Goal: Transaction & Acquisition: Purchase product/service

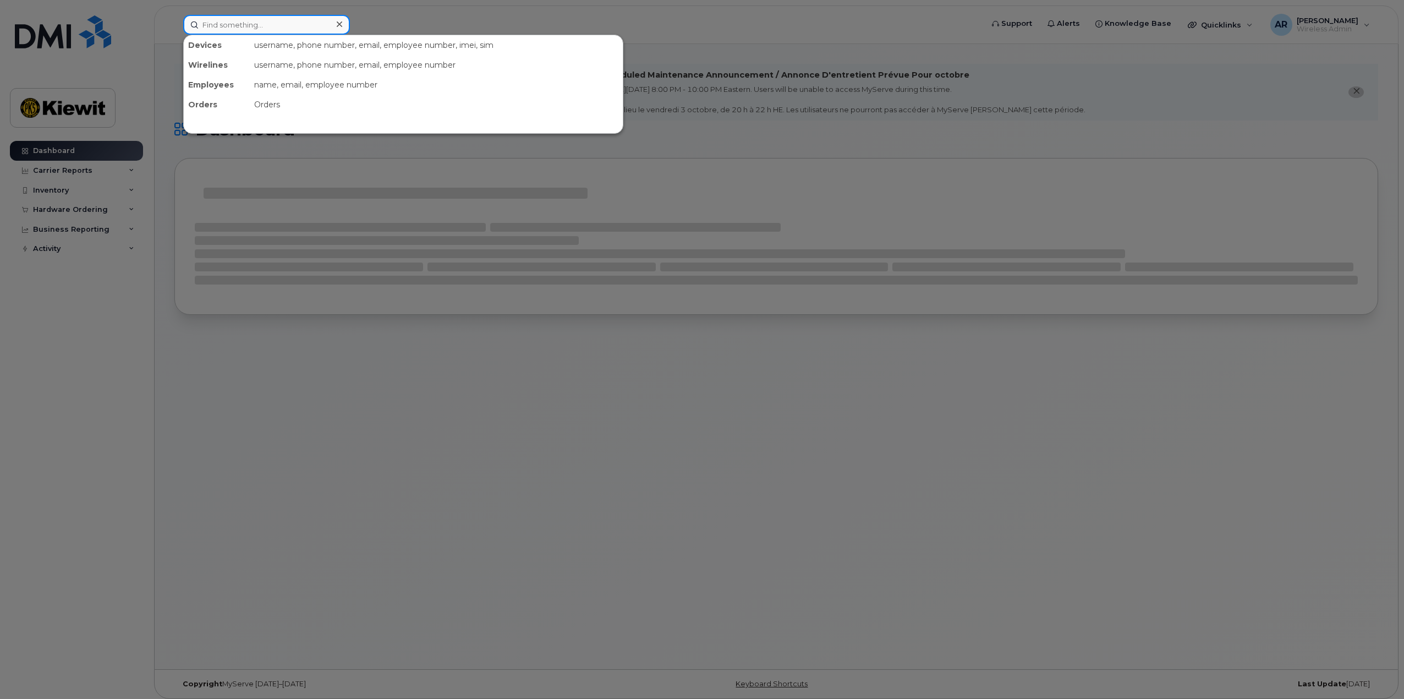
click at [218, 25] on input at bounding box center [266, 25] width 167 height 20
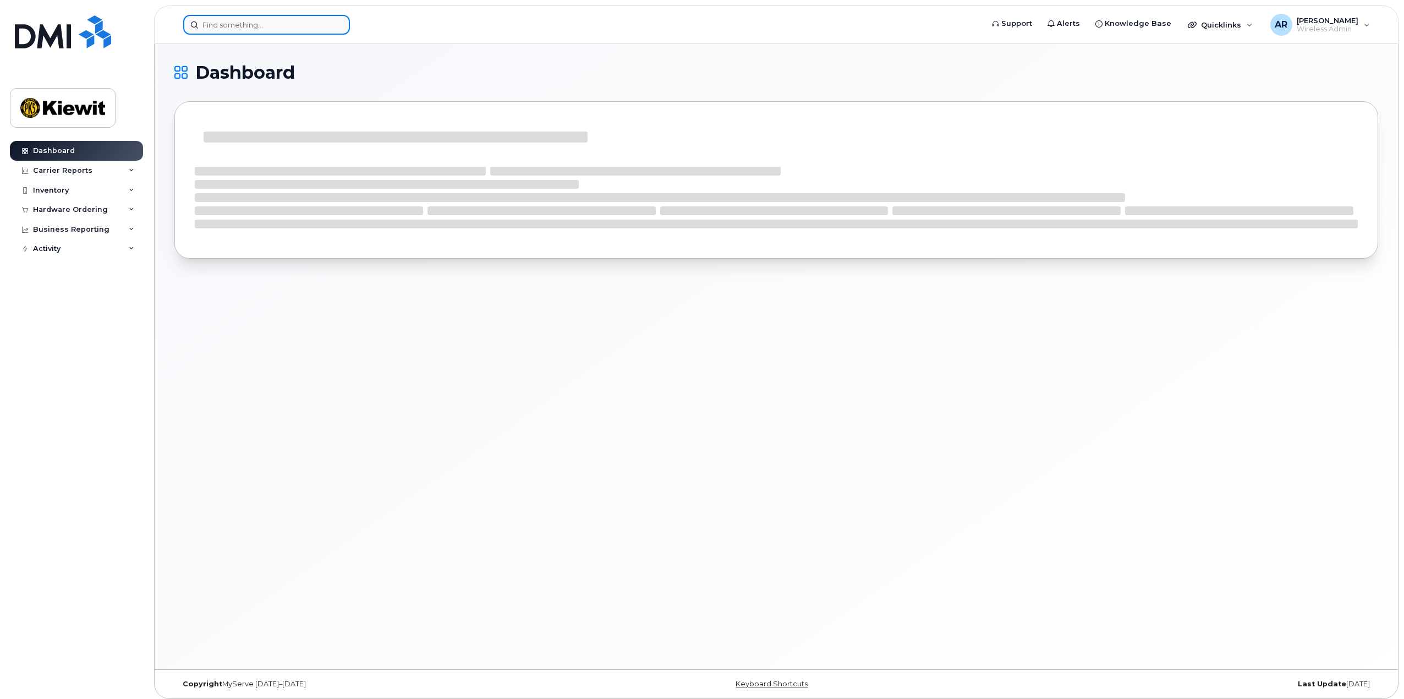
click at [222, 28] on input at bounding box center [266, 25] width 167 height 20
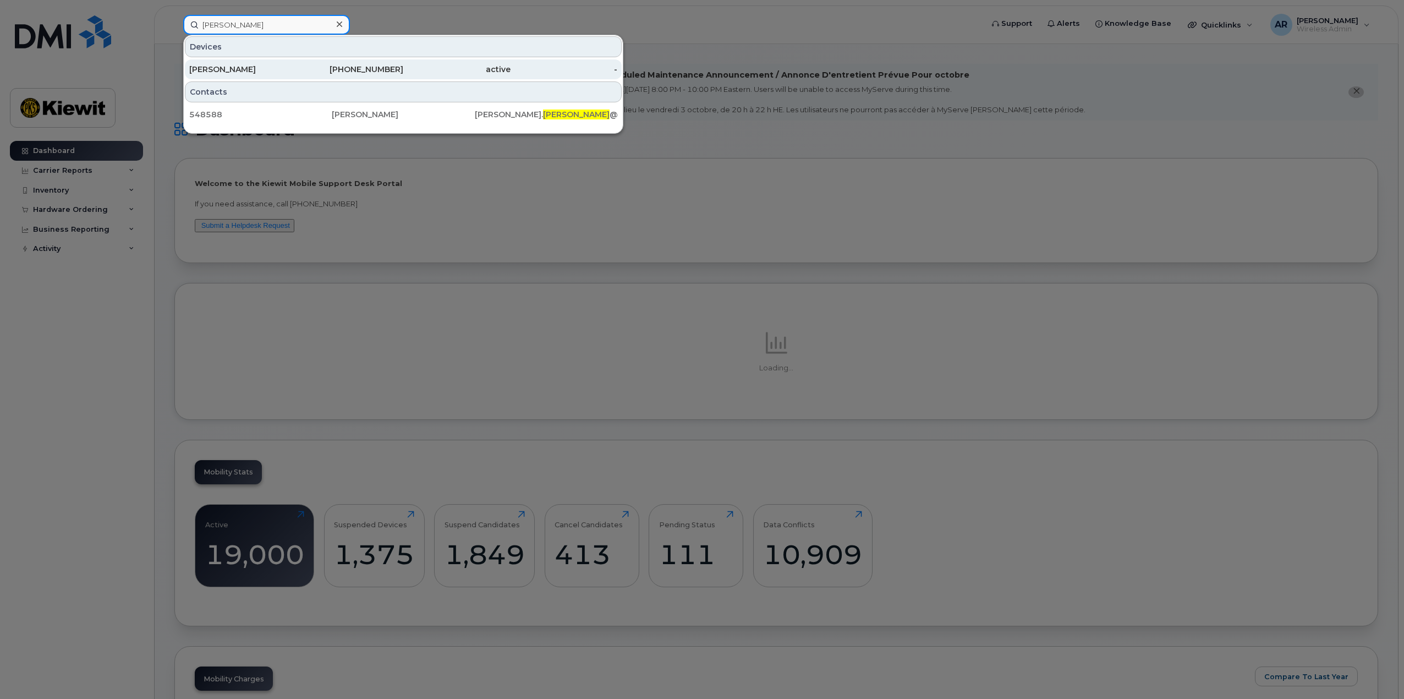
type input "reidler"
drag, startPoint x: 285, startPoint y: 77, endPoint x: 370, endPoint y: 65, distance: 85.6
click at [285, 77] on div "AMANDA JONES" at bounding box center [242, 69] width 107 height 20
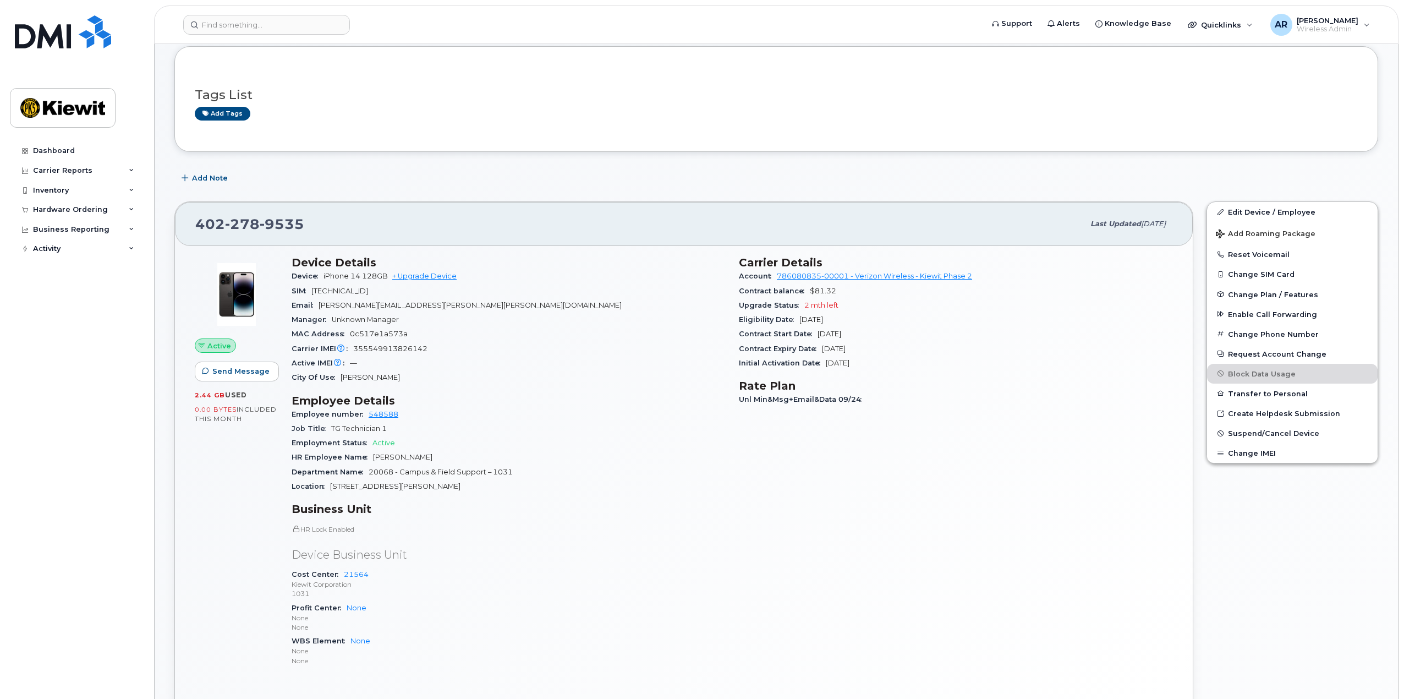
scroll to position [110, 0]
click at [438, 281] on link "+ Upgrade Device" at bounding box center [424, 279] width 64 height 8
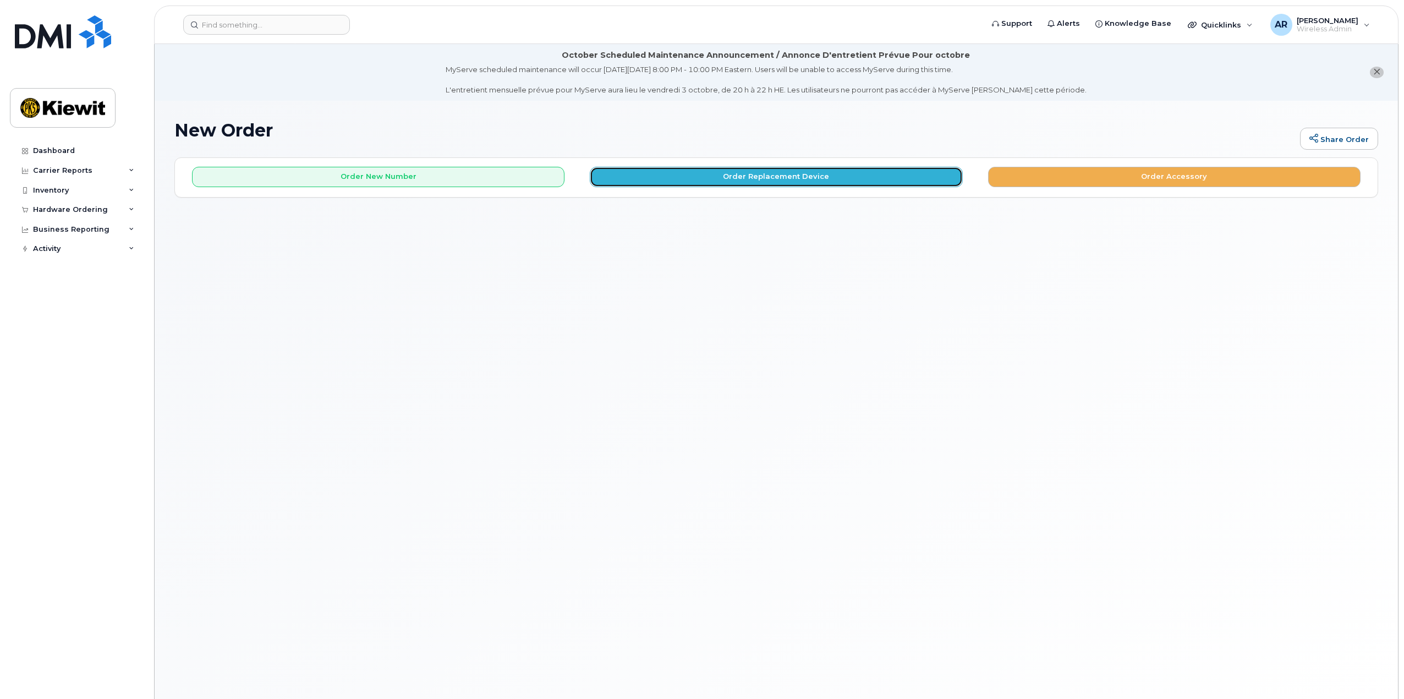
click at [761, 182] on button "Order Replacement Device" at bounding box center [776, 177] width 372 height 20
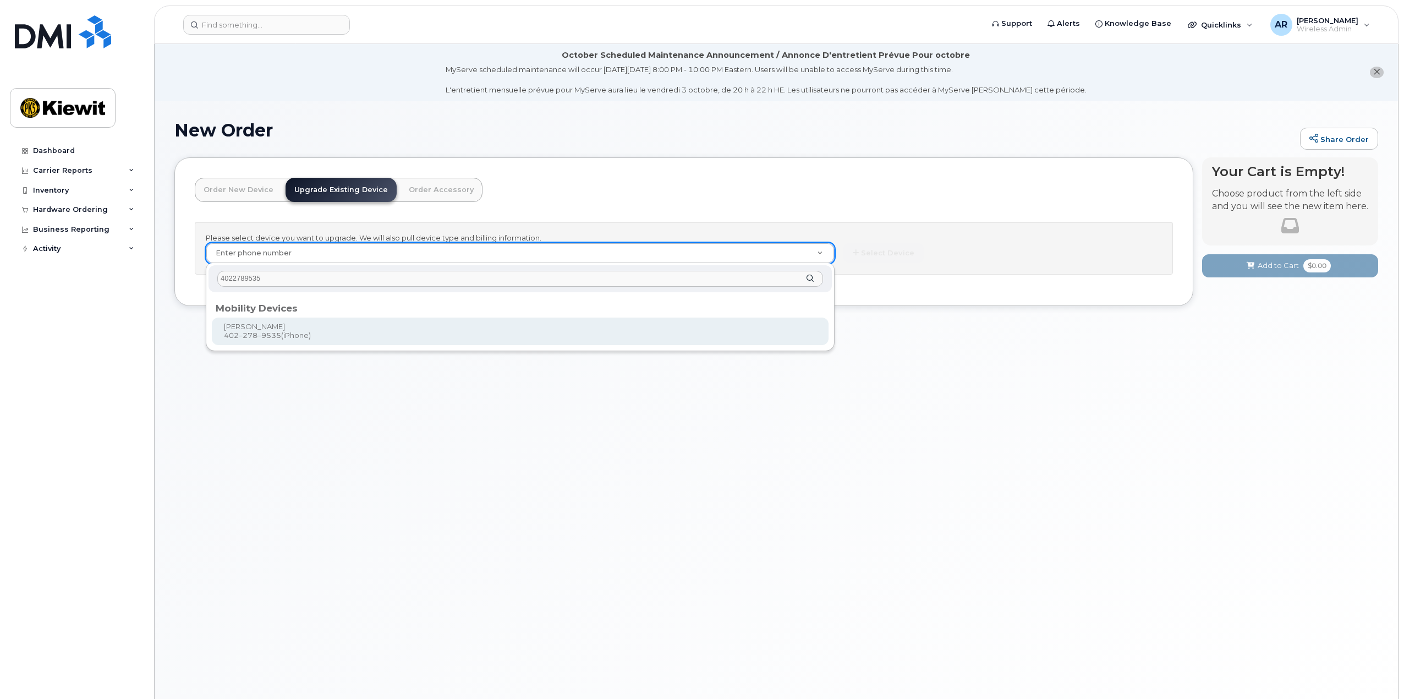
type input "4022789535"
type input "1167408"
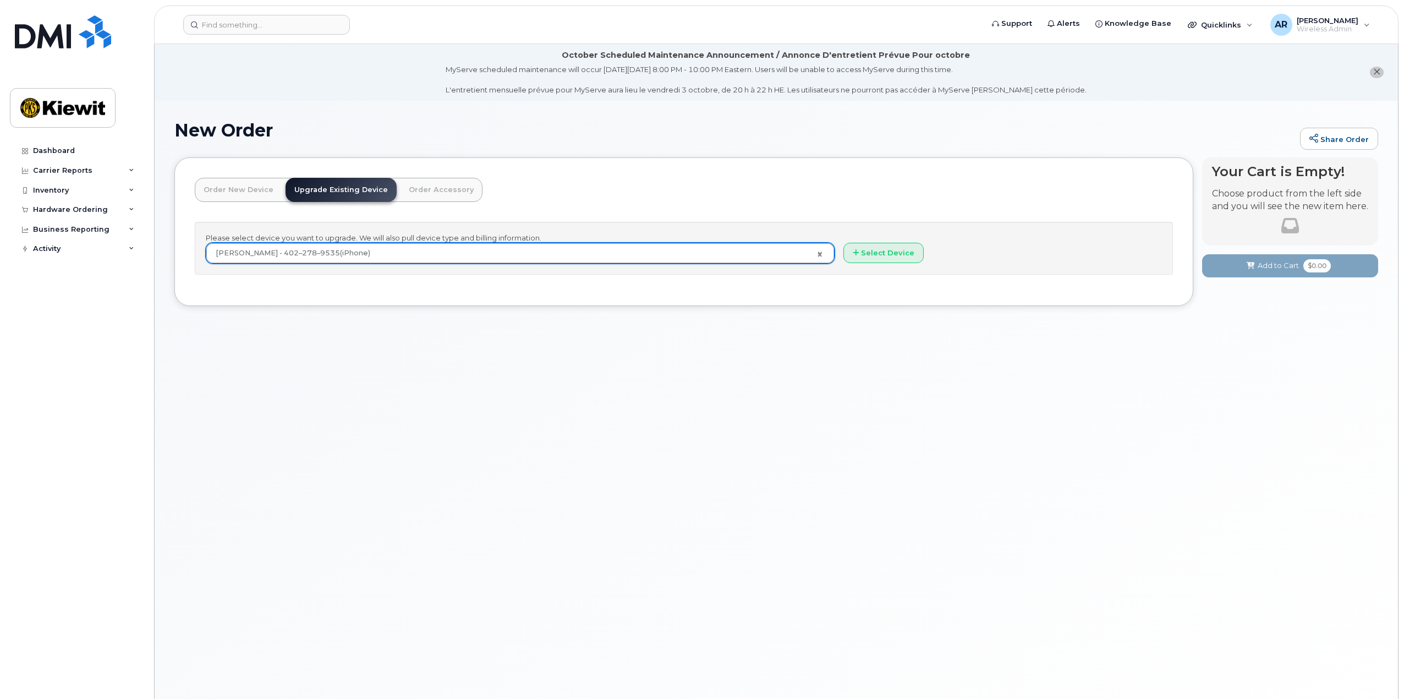
click at [709, 442] on div "New Order Share Order × Share This Order If you want to allow others to create …" at bounding box center [776, 413] width 1243 height 625
click at [893, 256] on button "Select Device" at bounding box center [883, 253] width 80 height 20
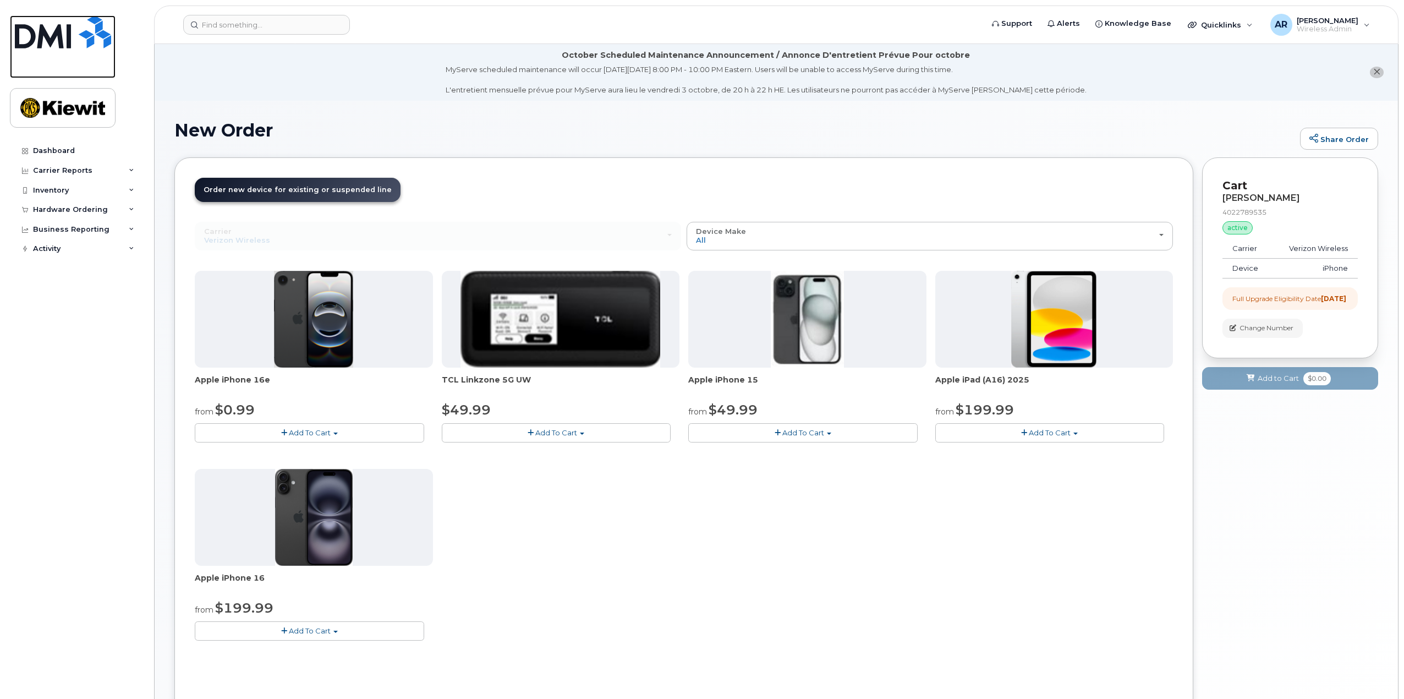
click at [53, 43] on img at bounding box center [63, 31] width 96 height 33
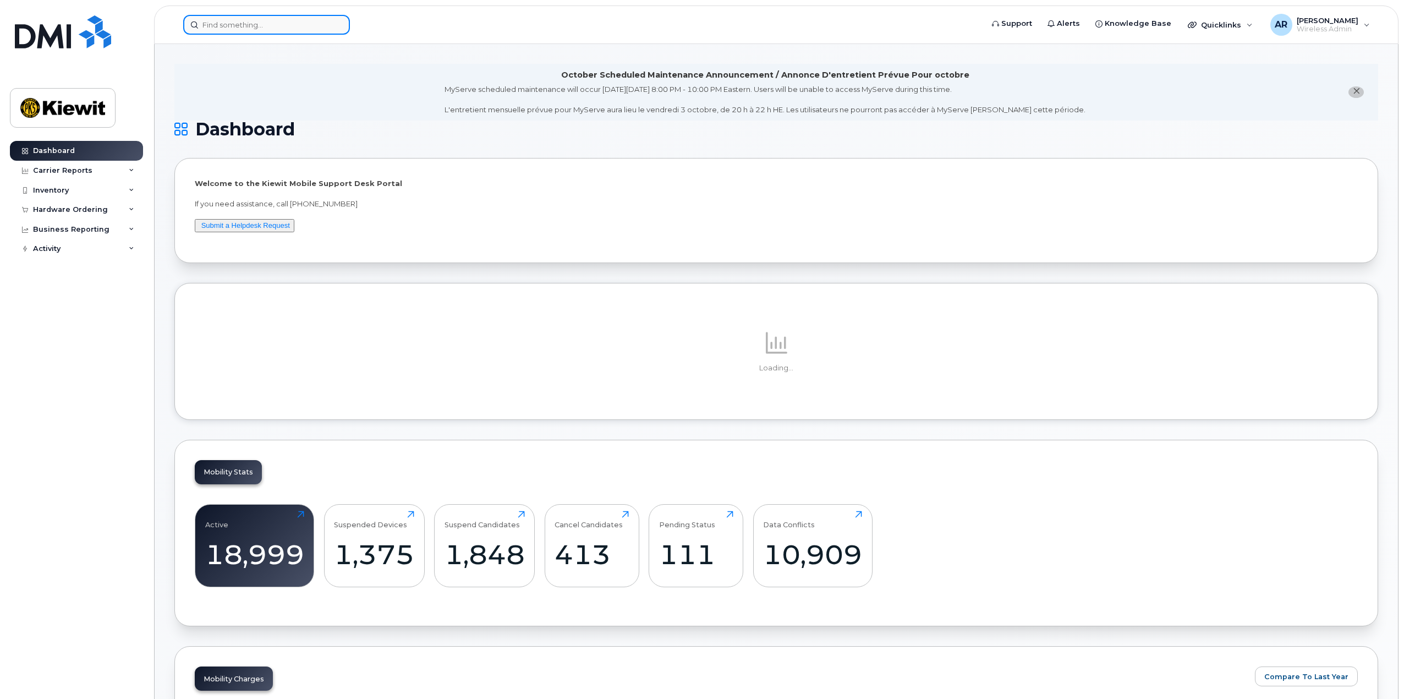
click at [268, 29] on input at bounding box center [266, 25] width 167 height 20
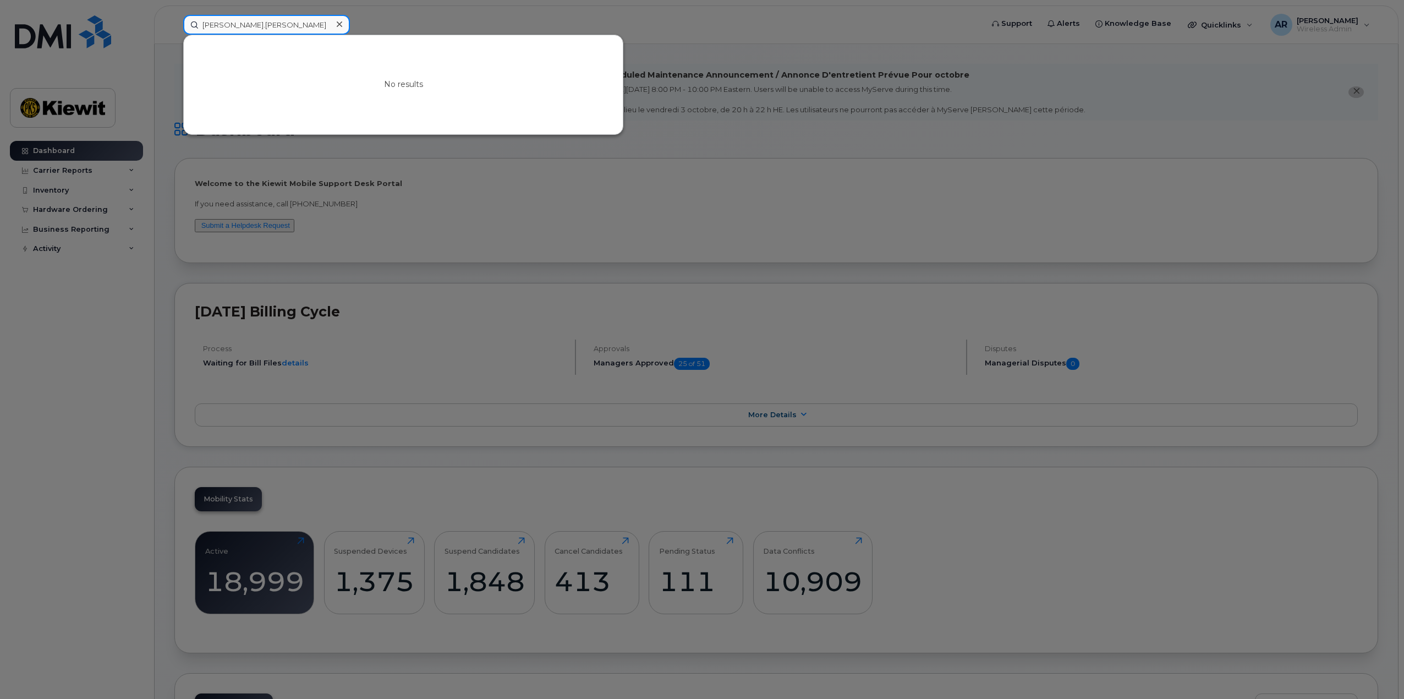
type input "roger.bogert"
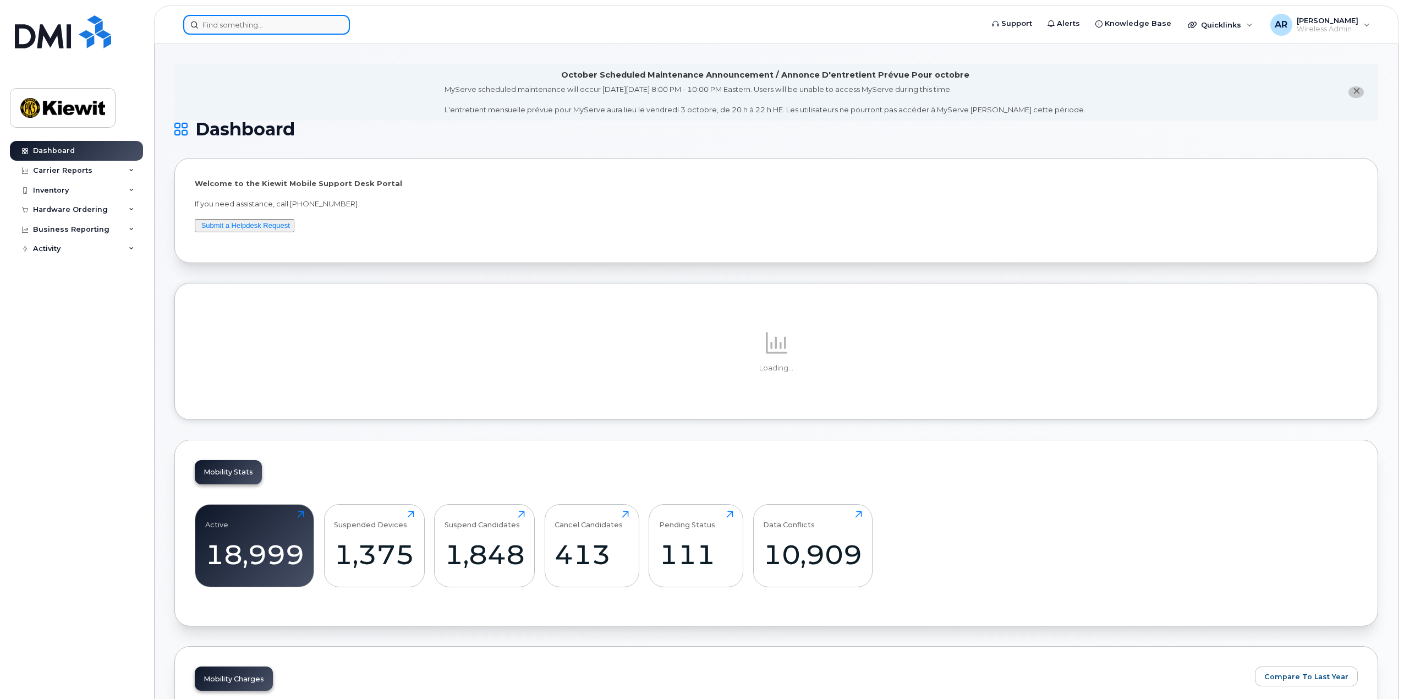
click at [237, 23] on input at bounding box center [266, 25] width 167 height 20
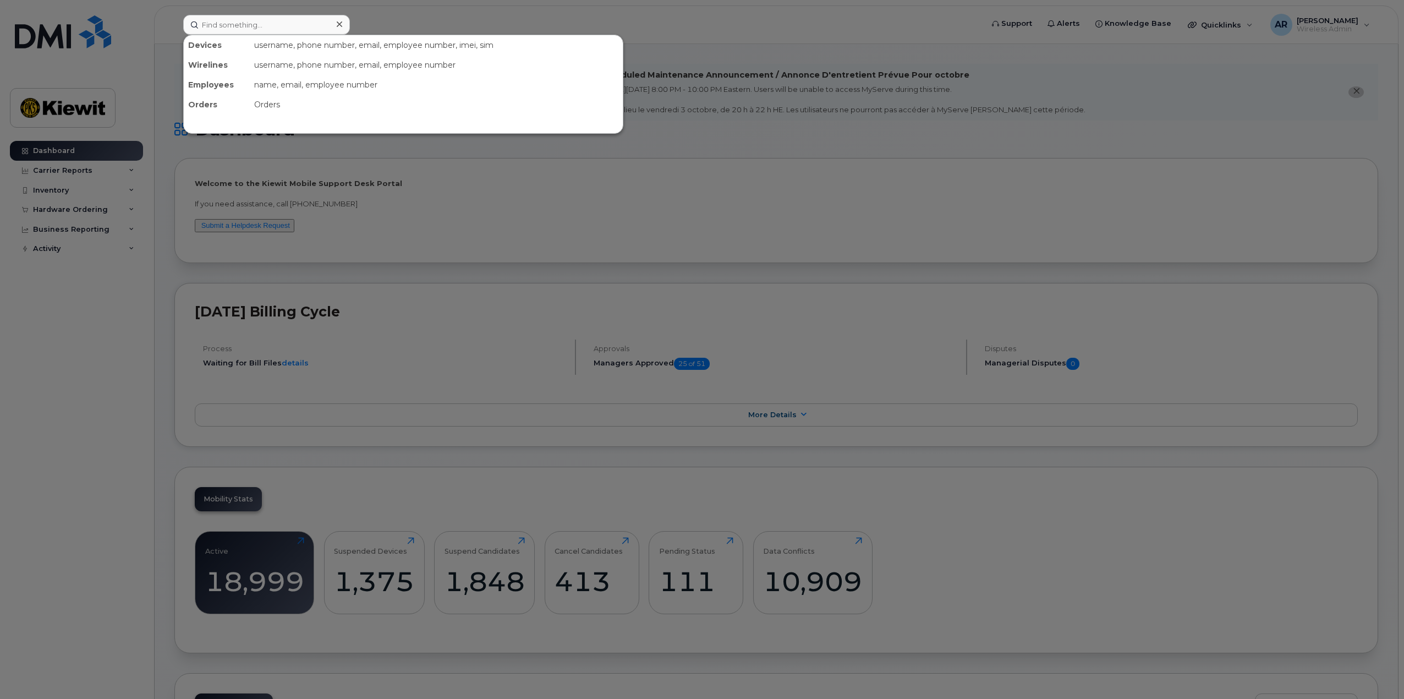
click at [63, 335] on div at bounding box center [702, 349] width 1404 height 699
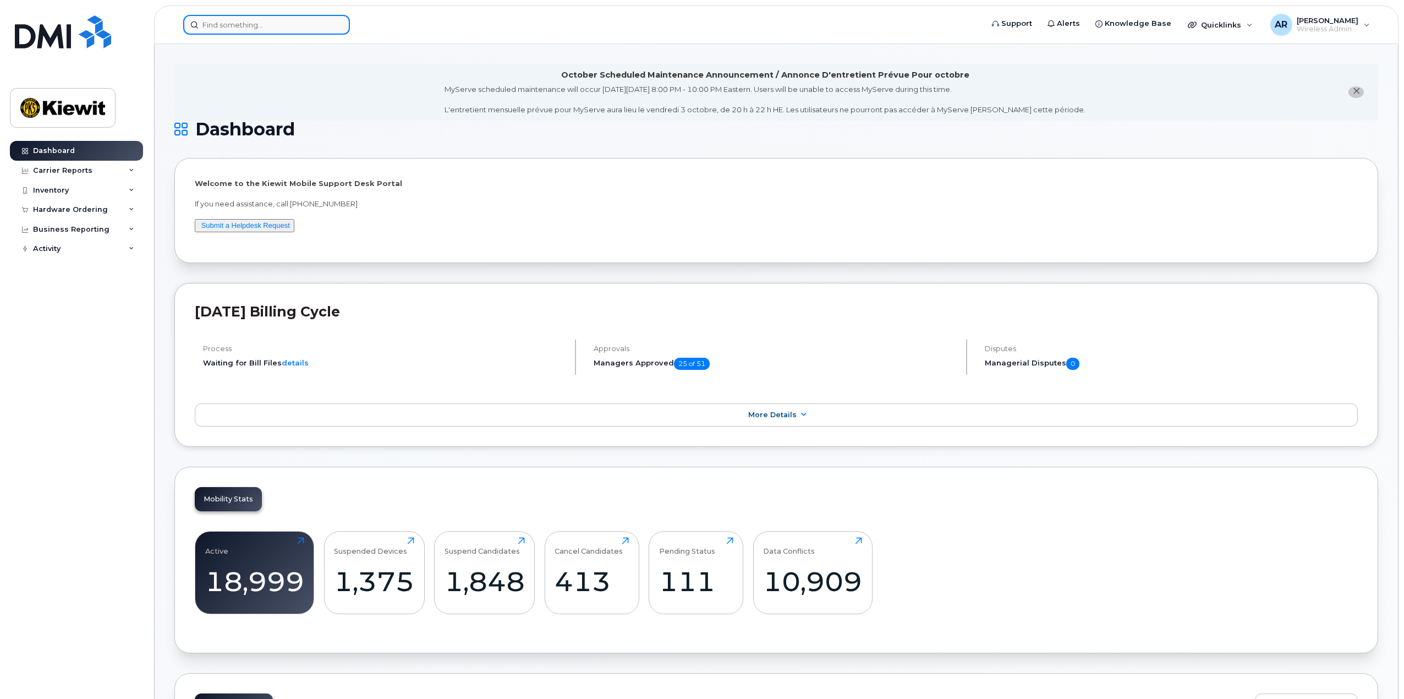
click at [238, 20] on input at bounding box center [266, 25] width 167 height 20
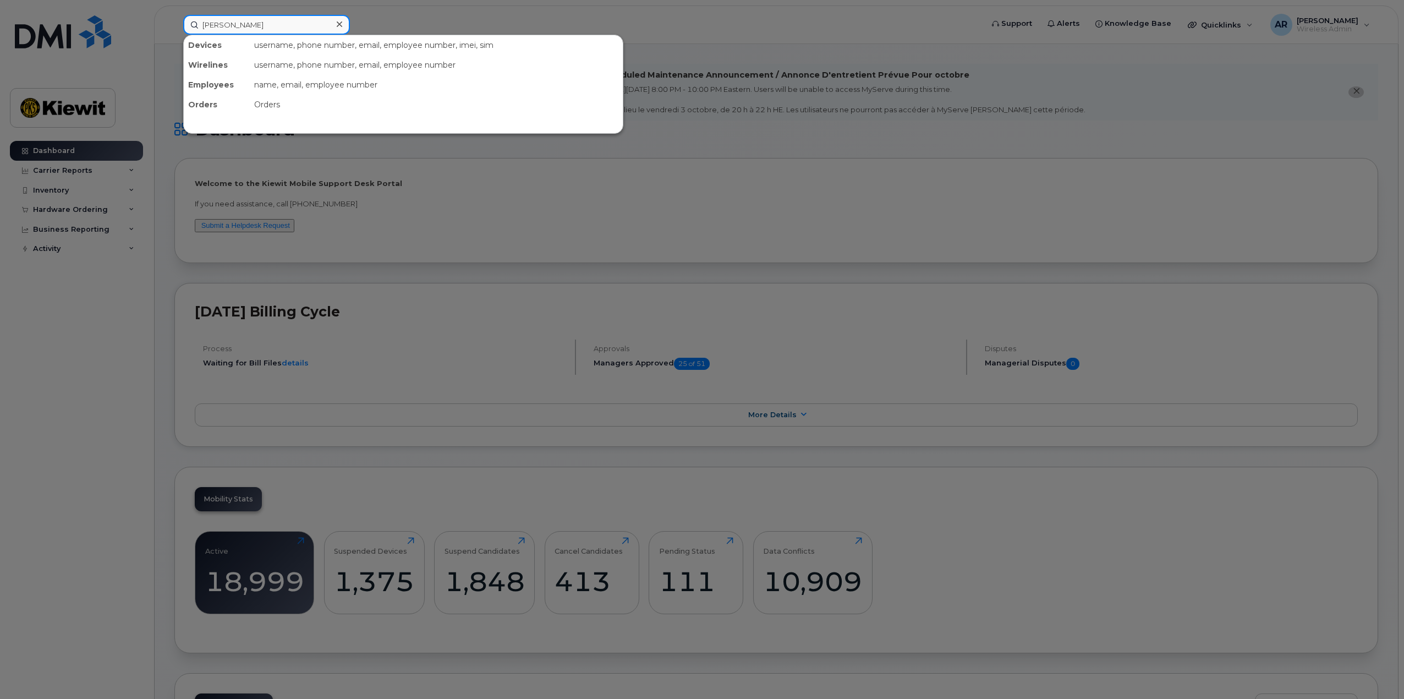
type input "[PERSON_NAME]"
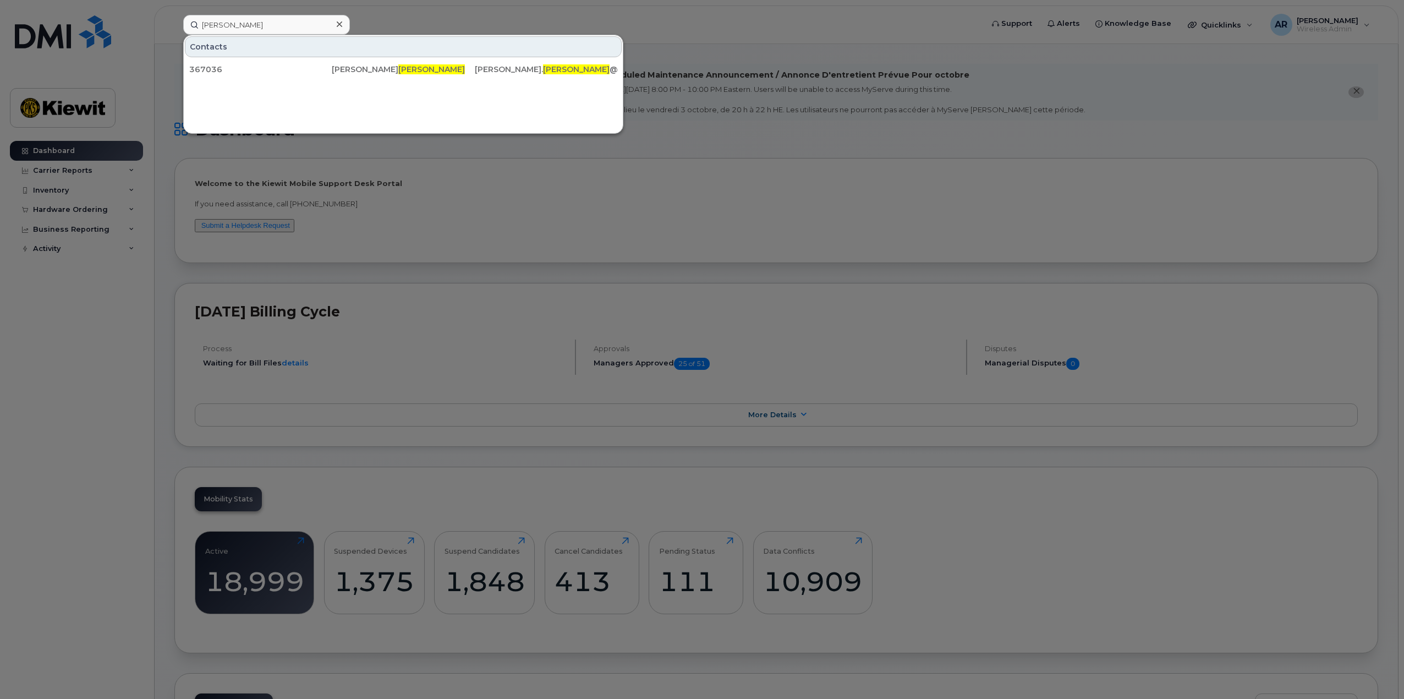
click at [51, 429] on div at bounding box center [702, 349] width 1404 height 699
